Goal: Task Accomplishment & Management: Use online tool/utility

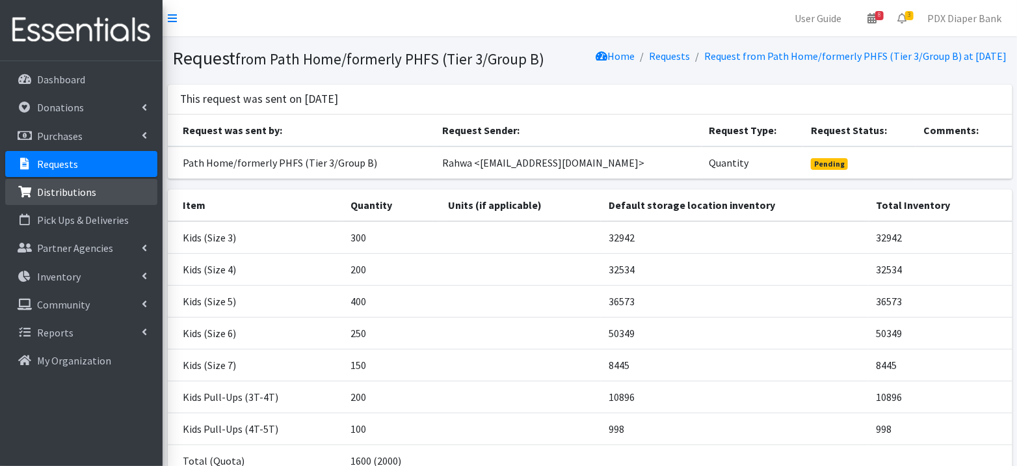
click at [69, 192] on p "Distributions" at bounding box center [66, 191] width 59 height 13
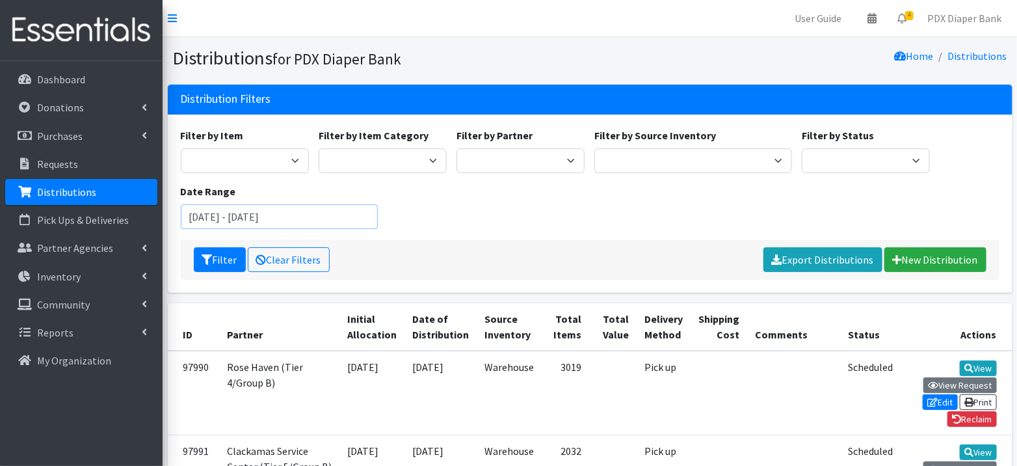
click at [234, 209] on input "August 15, 2025 - November 15, 2025" at bounding box center [280, 216] width 198 height 25
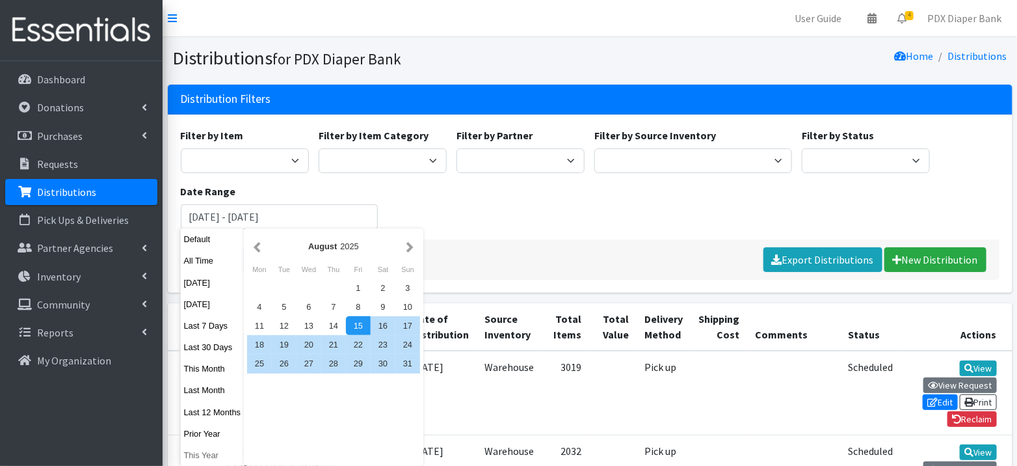
click at [199, 448] on button "This Year" at bounding box center [213, 454] width 64 height 19
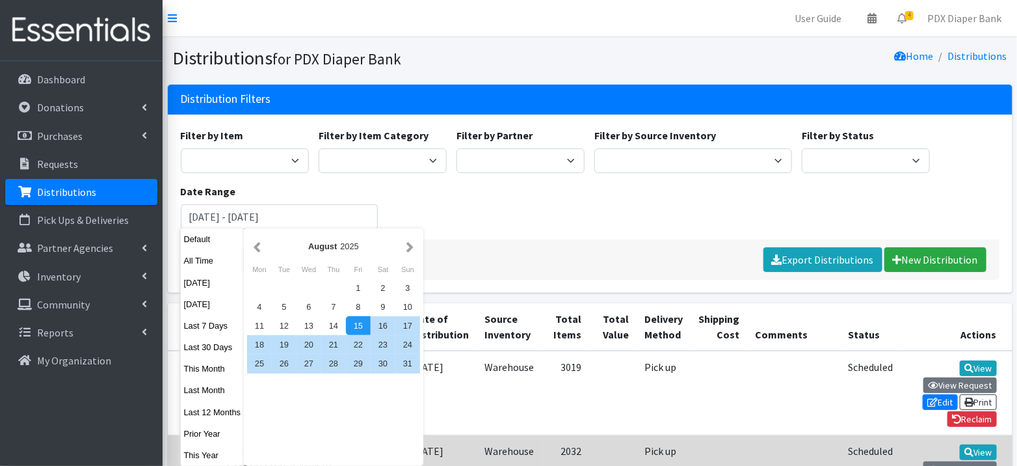
type input "January 1, 2025 - December 31, 2025"
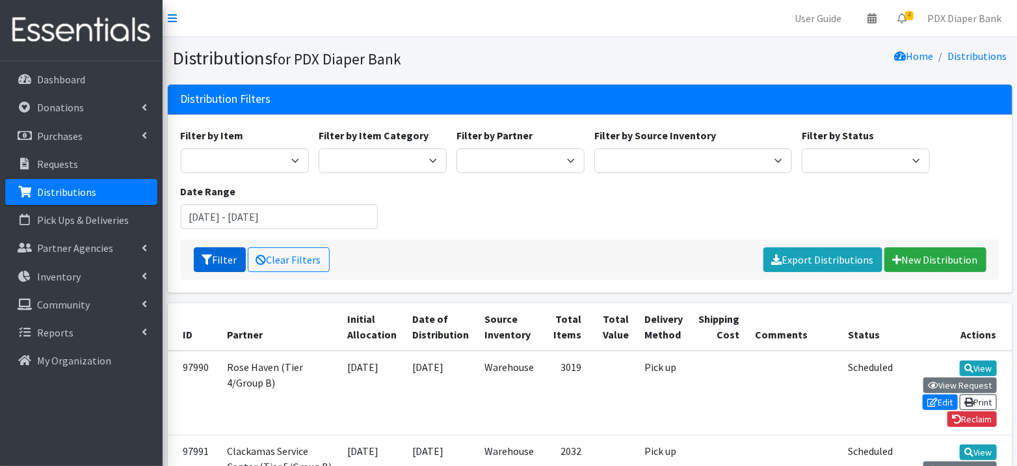
click at [213, 256] on button "Filter" at bounding box center [220, 259] width 52 height 25
click at [827, 256] on link "Export Distributions" at bounding box center [822, 259] width 119 height 25
